Goal: Browse casually

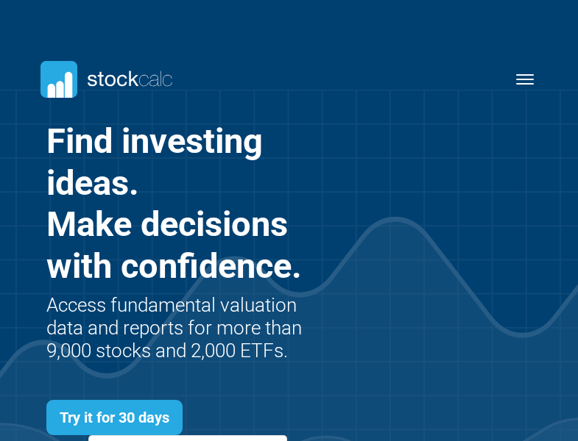
scroll to position [455, 530]
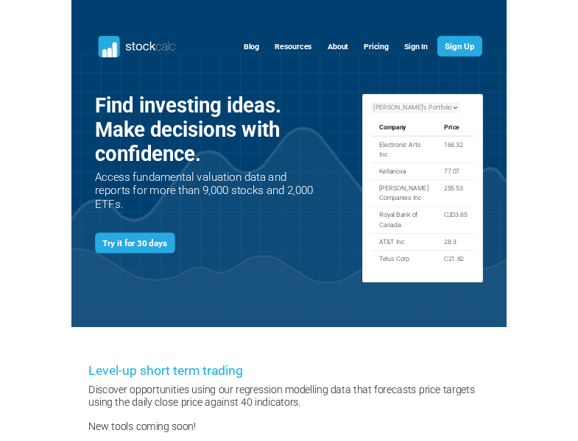
scroll to position [455, 530]
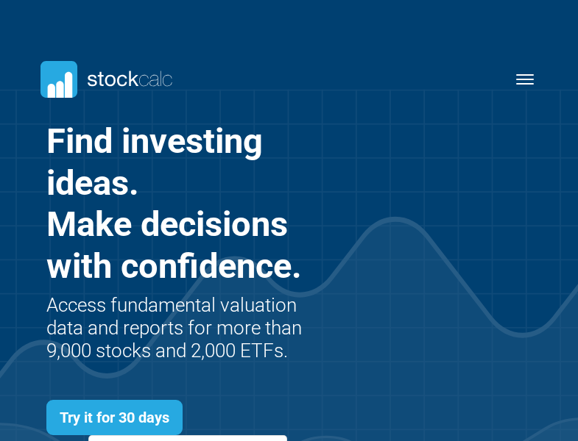
scroll to position [455, 530]
